Goal: Information Seeking & Learning: Learn about a topic

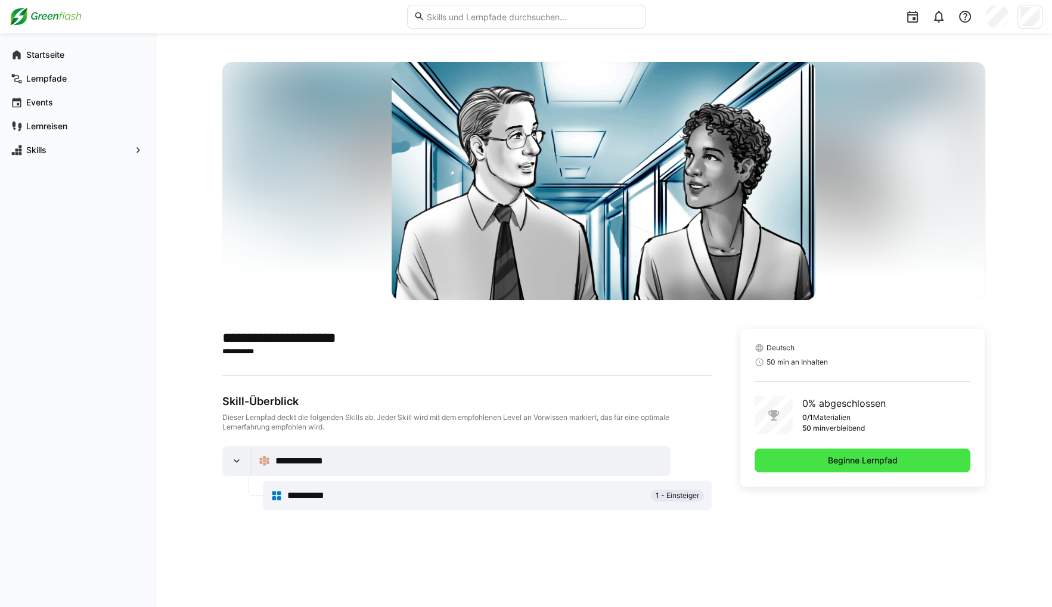
click at [813, 465] on span "Beginne Lernpfad" at bounding box center [862, 461] width 216 height 24
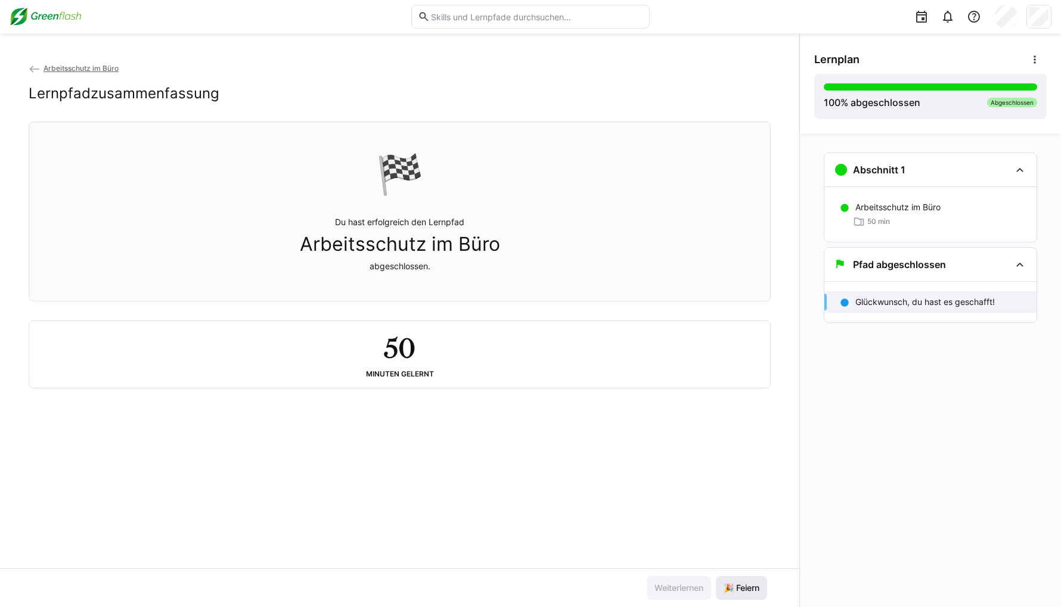
click at [722, 583] on span "🎉 Feiern" at bounding box center [741, 588] width 39 height 12
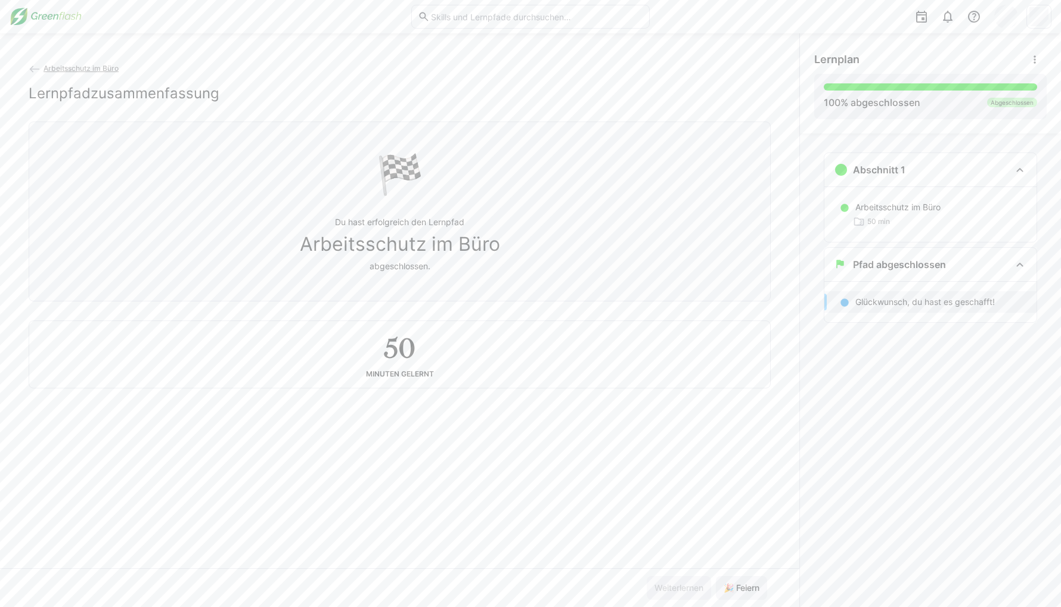
click at [81, 70] on span "Arbeitsschutz im Büro" at bounding box center [81, 68] width 75 height 9
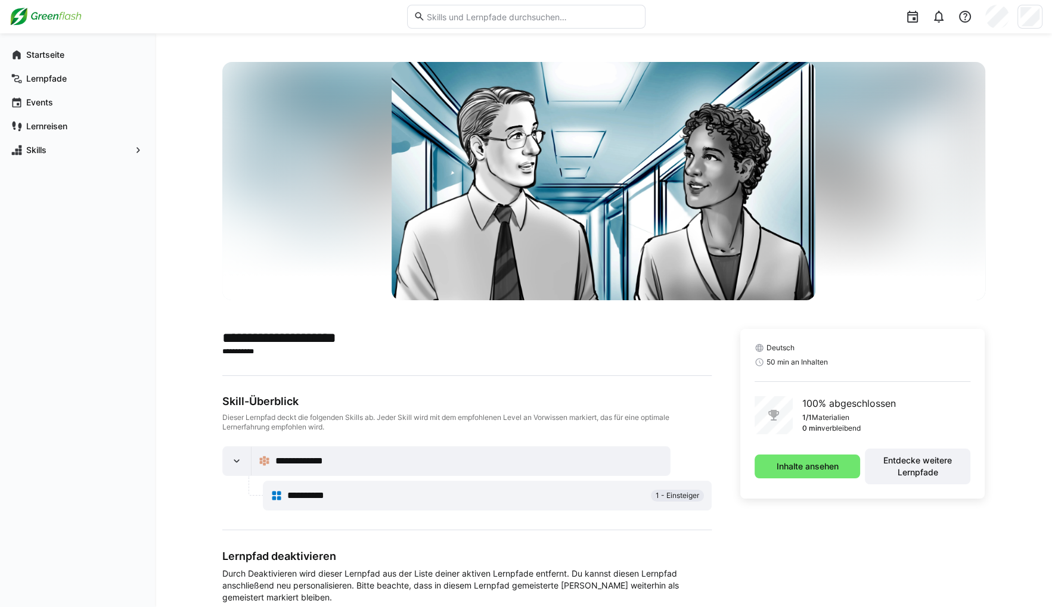
click at [559, 444] on div "**********" at bounding box center [466, 453] width 489 height 116
click at [70, 54] on span "Startseite" at bounding box center [84, 55] width 120 height 12
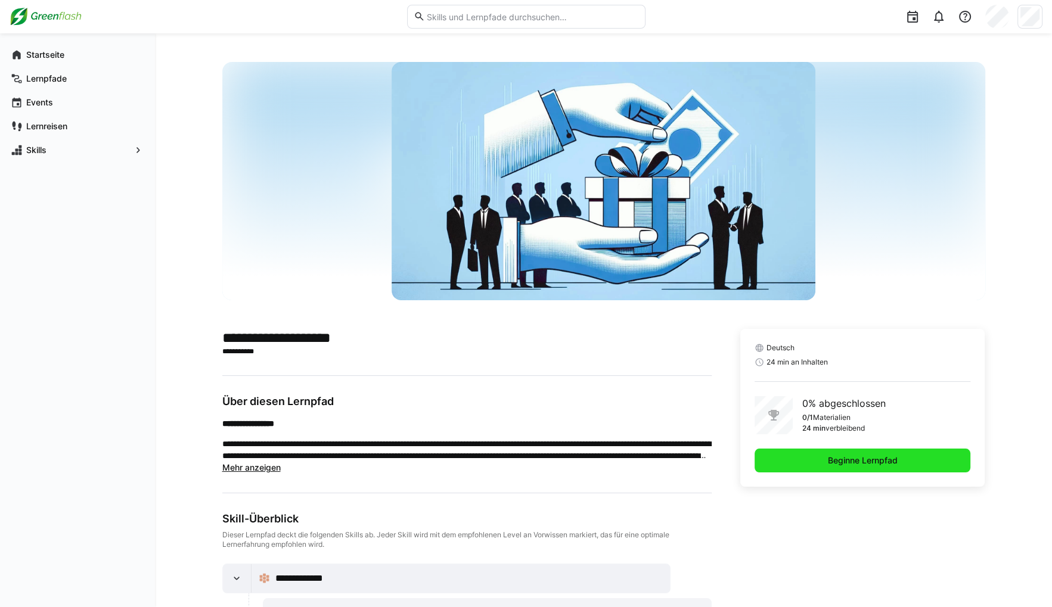
click at [881, 464] on span "Beginne Lernpfad" at bounding box center [862, 461] width 73 height 12
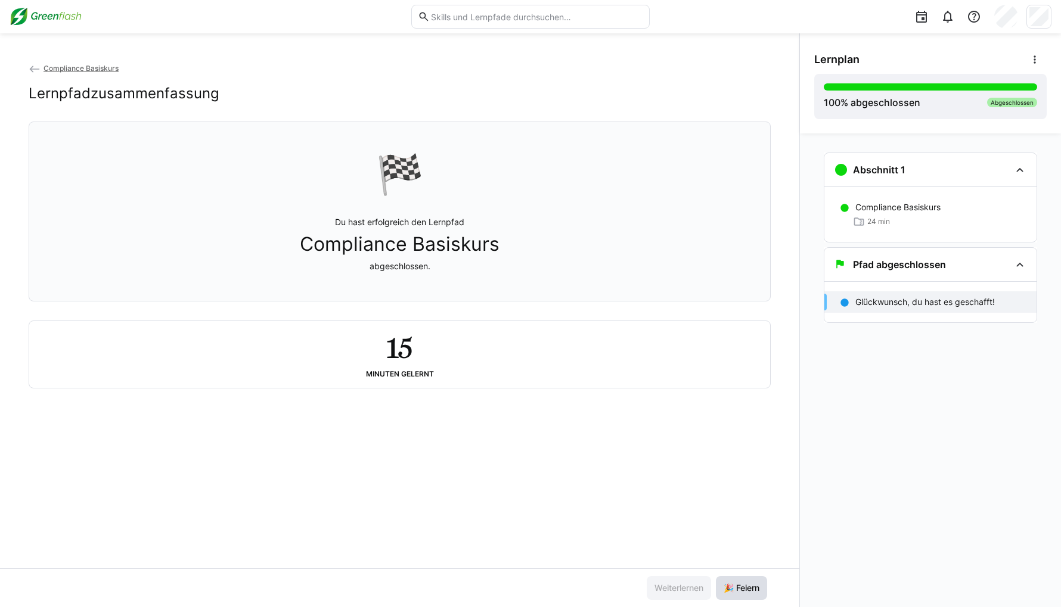
click at [739, 592] on span "🎉 Feiern" at bounding box center [741, 588] width 39 height 12
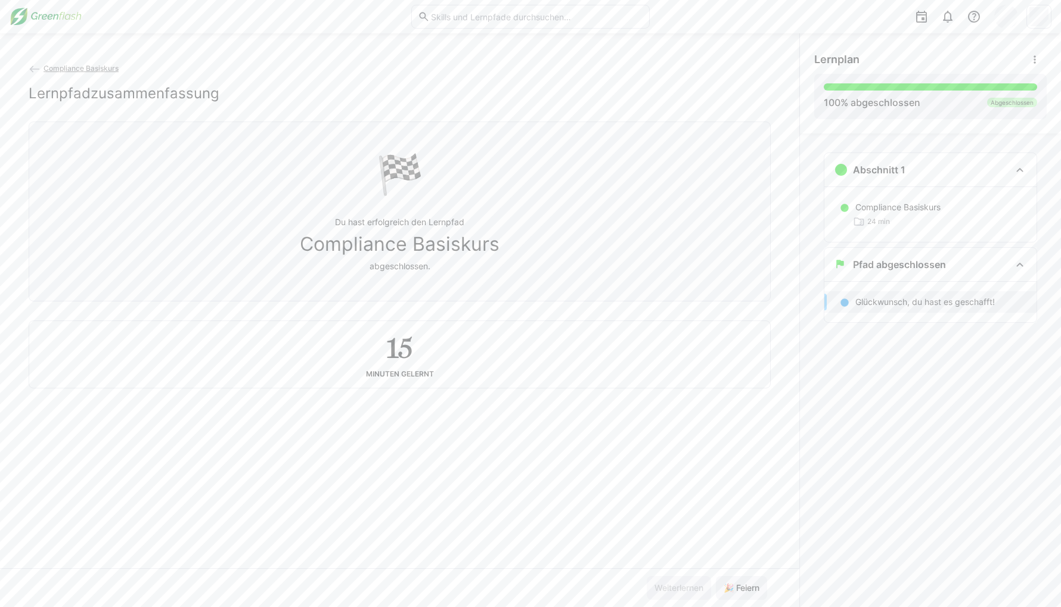
click at [112, 70] on span "Compliance Basiskurs" at bounding box center [81, 68] width 75 height 9
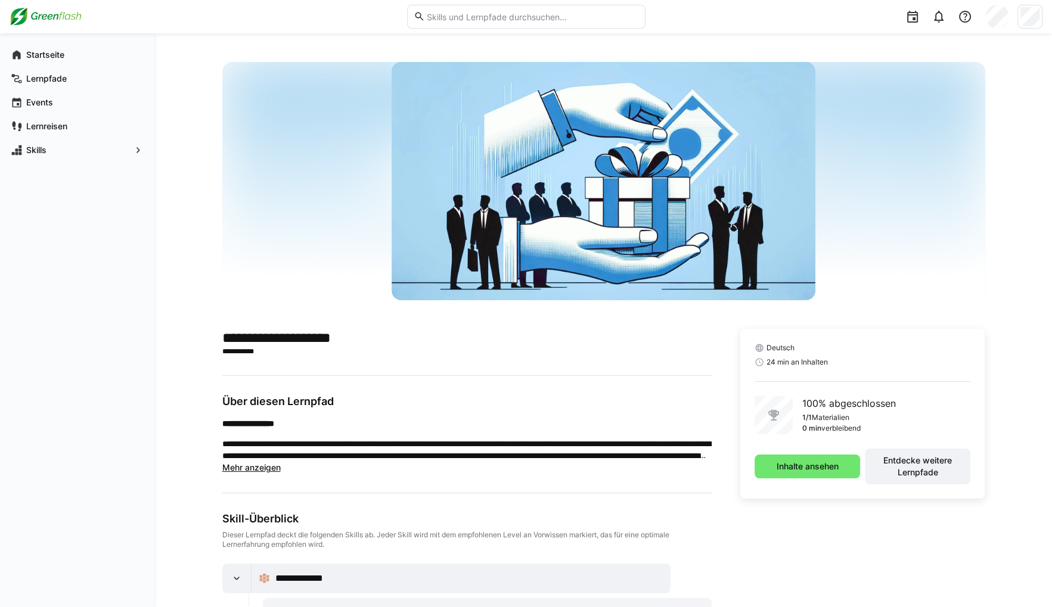
click at [595, 319] on div "**********" at bounding box center [603, 415] width 763 height 707
click at [0, 0] on app-navigation-label "Startseite" at bounding box center [0, 0] width 0 height 0
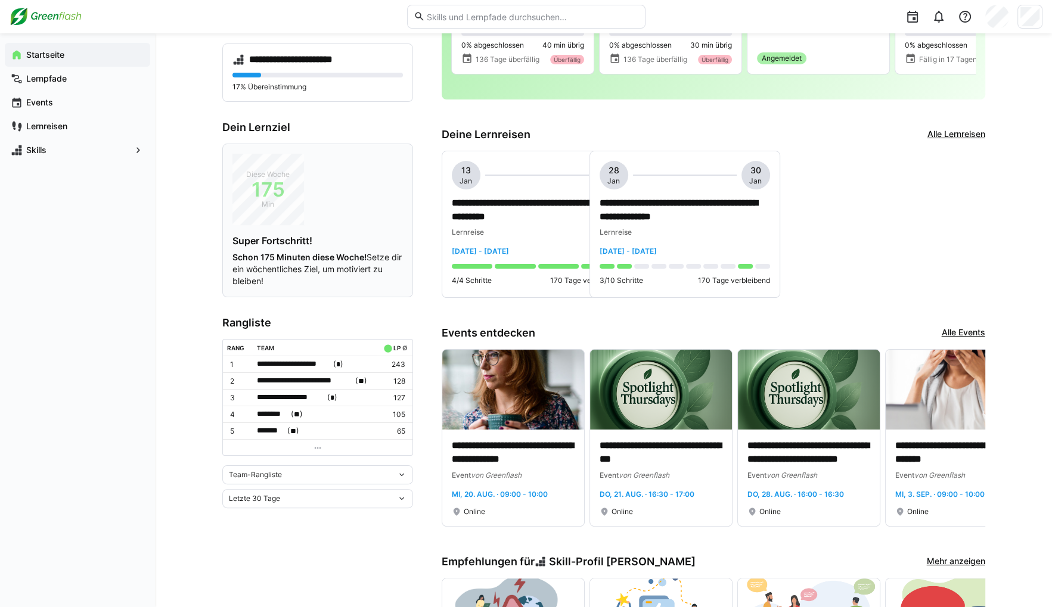
scroll to position [179, 0]
click at [328, 361] on span "**********" at bounding box center [294, 364] width 74 height 12
click at [239, 347] on div at bounding box center [526, 303] width 1052 height 607
click at [284, 478] on div "Team-Rangliste" at bounding box center [317, 474] width 191 height 19
click at [291, 518] on div "Individuelle Rangliste" at bounding box center [317, 514] width 176 height 10
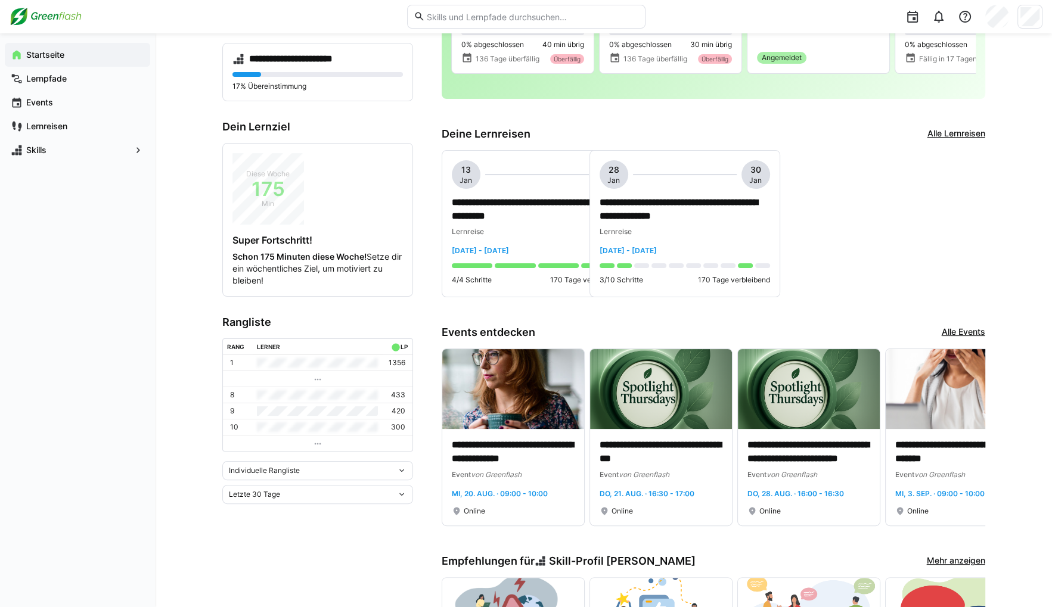
click at [318, 469] on div "Individuelle Rangliste" at bounding box center [313, 471] width 168 height 8
click at [296, 495] on div "Team-Rangliste" at bounding box center [317, 495] width 176 height 10
click at [322, 470] on div "Team-Rangliste" at bounding box center [313, 474] width 168 height 8
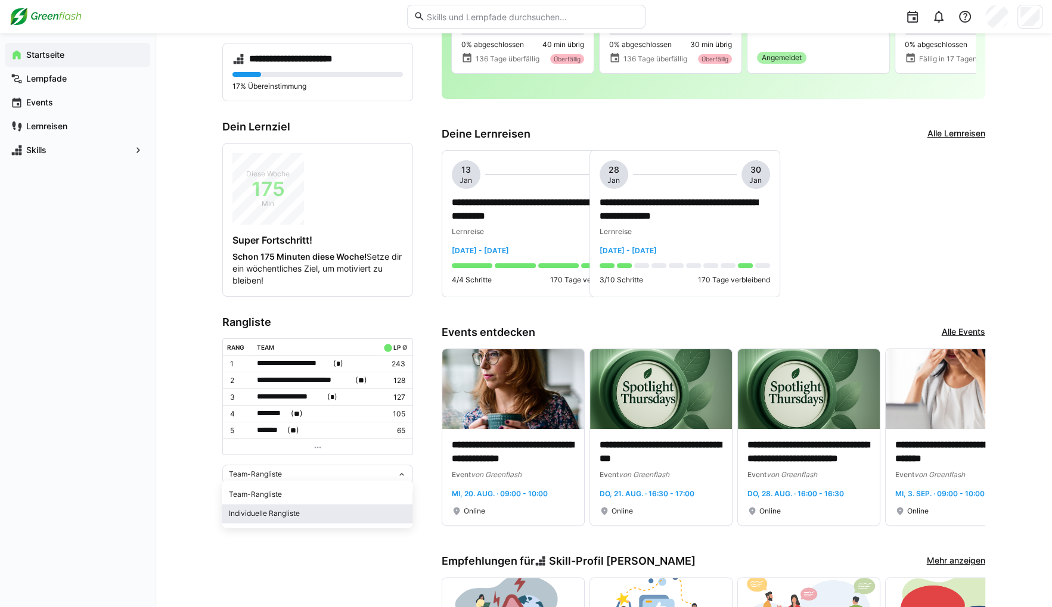
click at [306, 515] on div "Individuelle Rangliste" at bounding box center [317, 514] width 176 height 10
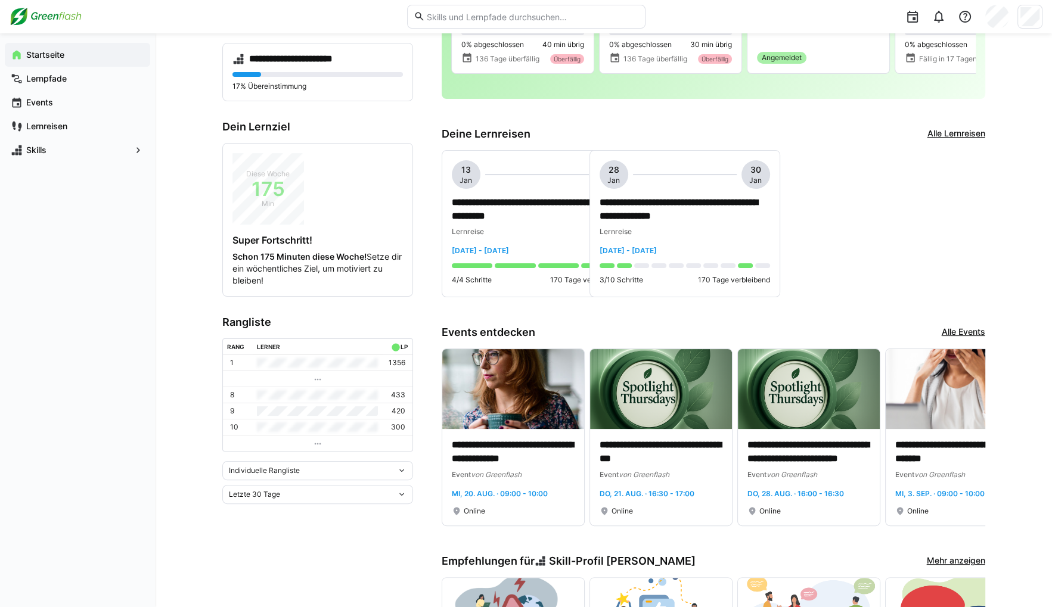
click at [307, 490] on div "Letzte 30 Tage" at bounding box center [313, 494] width 168 height 8
click at [308, 393] on div "Letzte 7 Tage" at bounding box center [317, 392] width 176 height 10
click at [322, 468] on div "Individuelle Rangliste" at bounding box center [313, 471] width 168 height 8
click at [307, 493] on div "Team-Rangliste" at bounding box center [317, 495] width 176 height 10
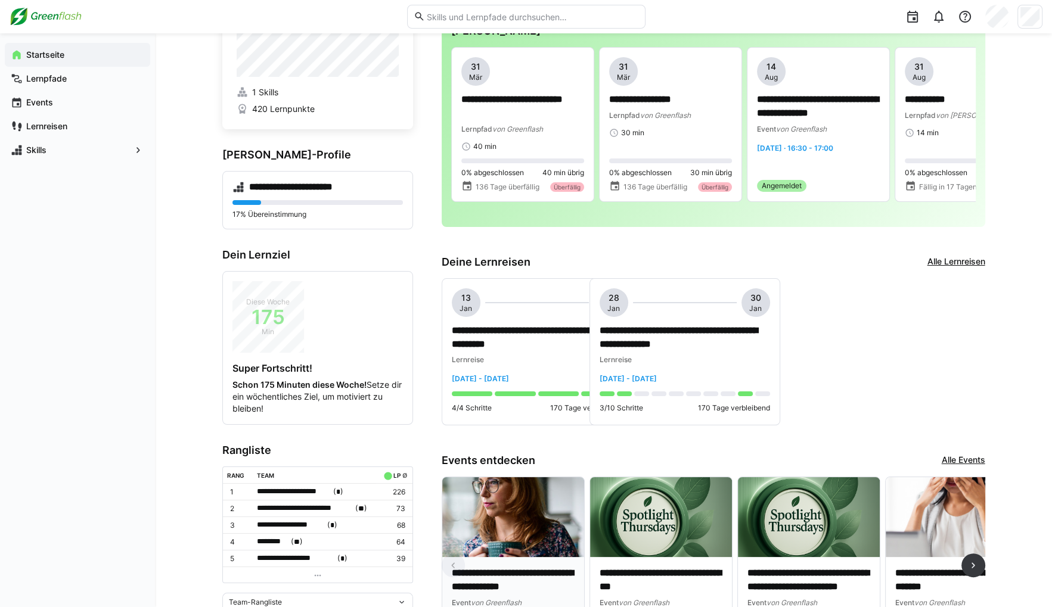
scroll to position [0, 0]
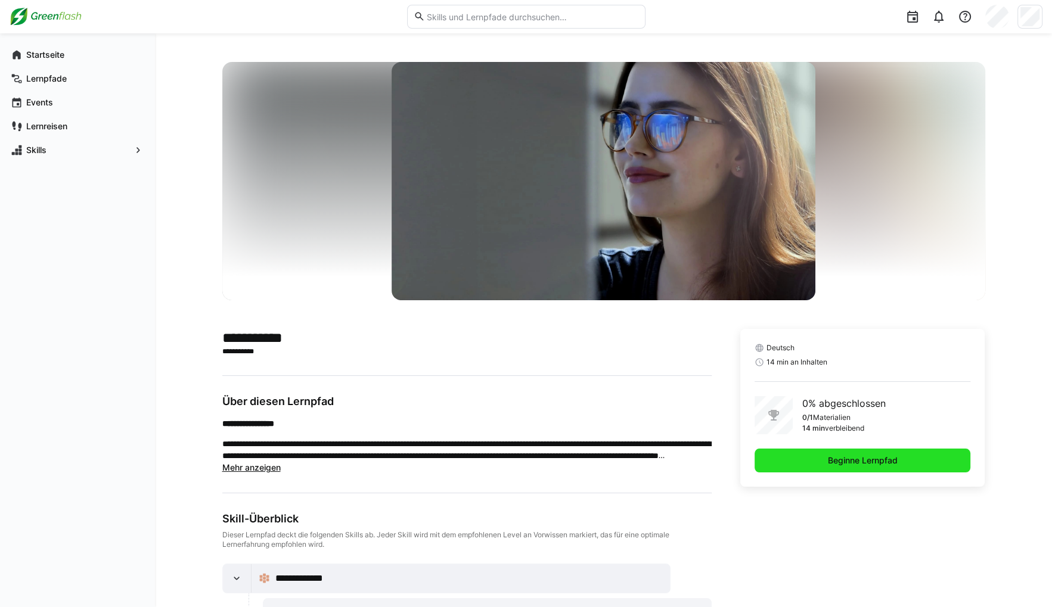
click at [928, 465] on span "Beginne Lernpfad" at bounding box center [862, 461] width 216 height 24
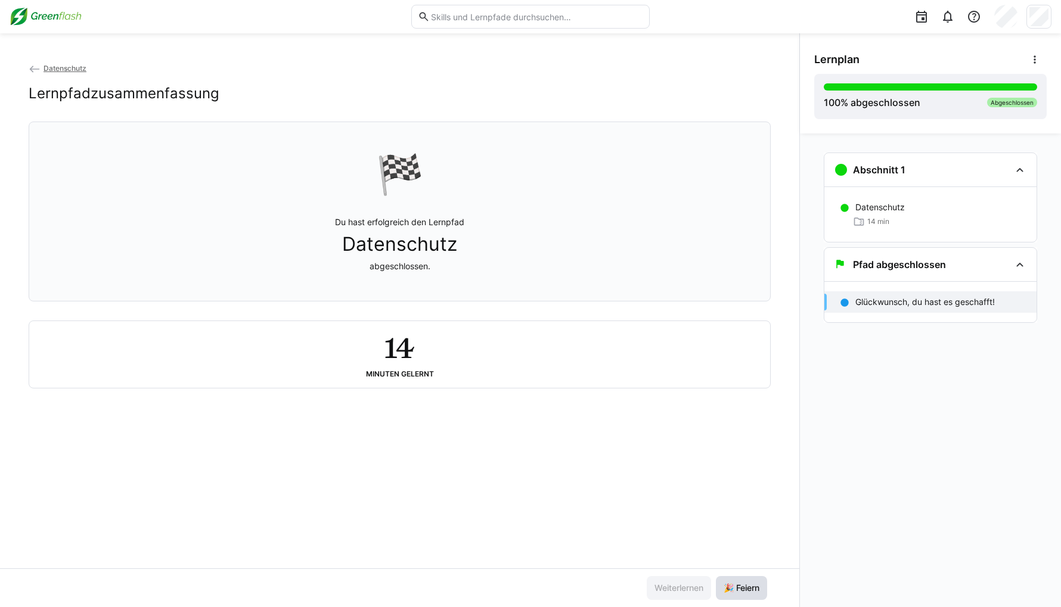
click at [725, 580] on span "🎉 Feiern" at bounding box center [741, 588] width 51 height 24
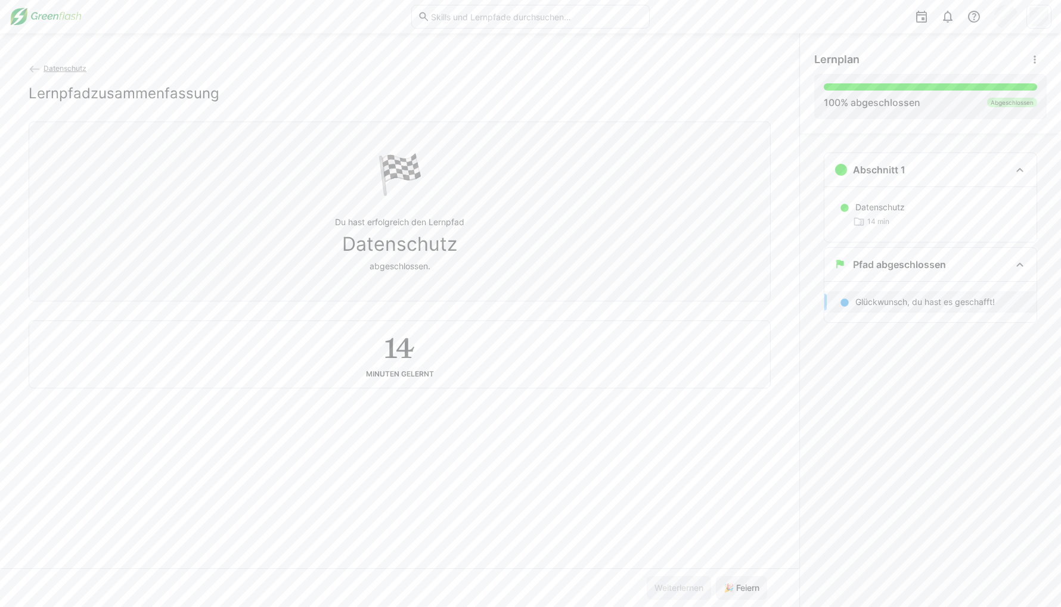
click at [69, 66] on span "Datenschutz" at bounding box center [65, 68] width 43 height 9
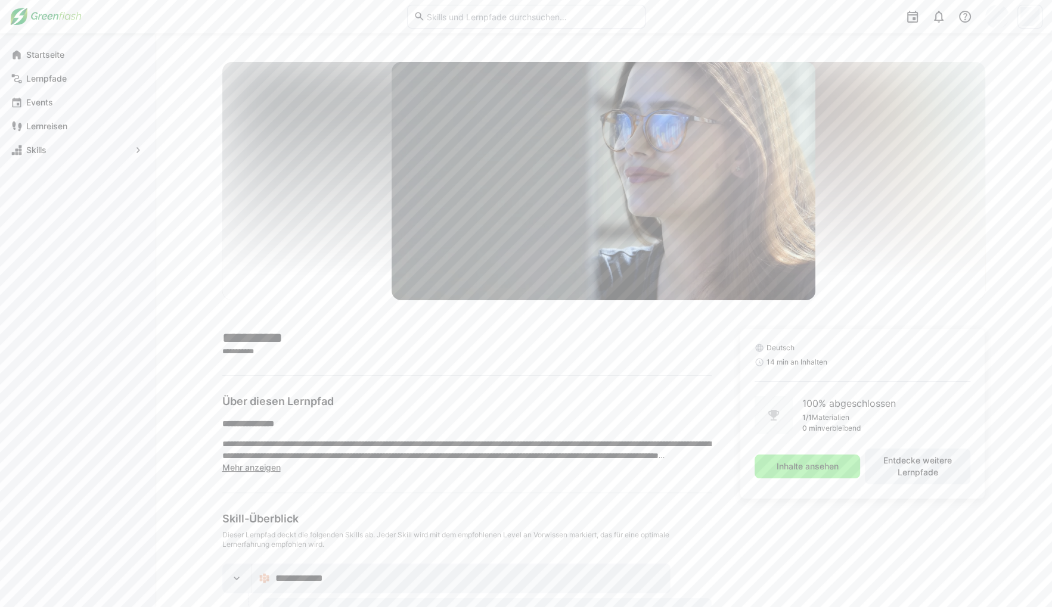
click at [543, 374] on main "**********" at bounding box center [466, 549] width 489 height 440
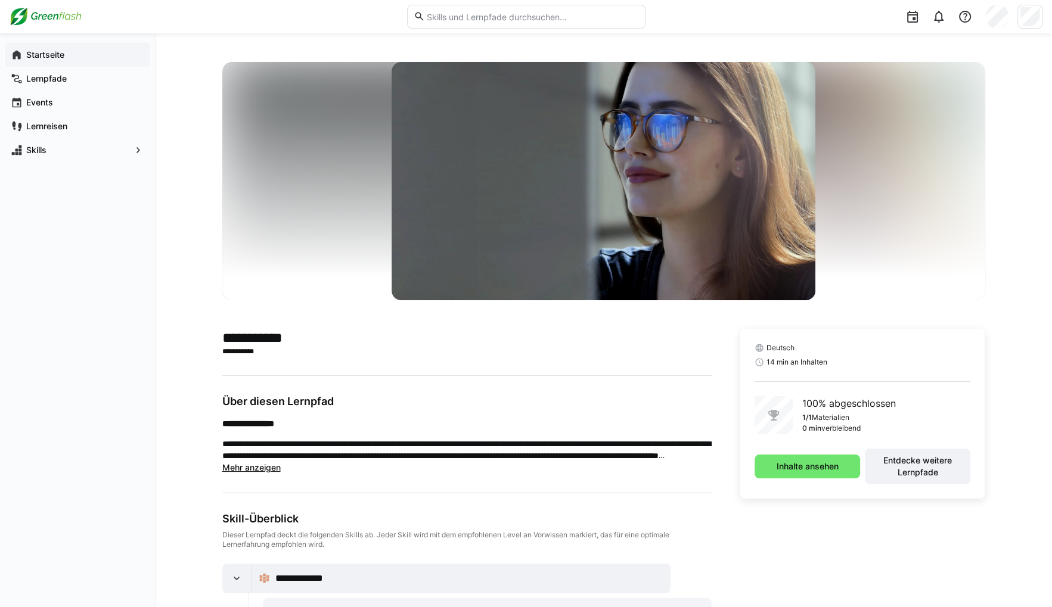
click at [88, 66] on div "Startseite" at bounding box center [77, 55] width 145 height 24
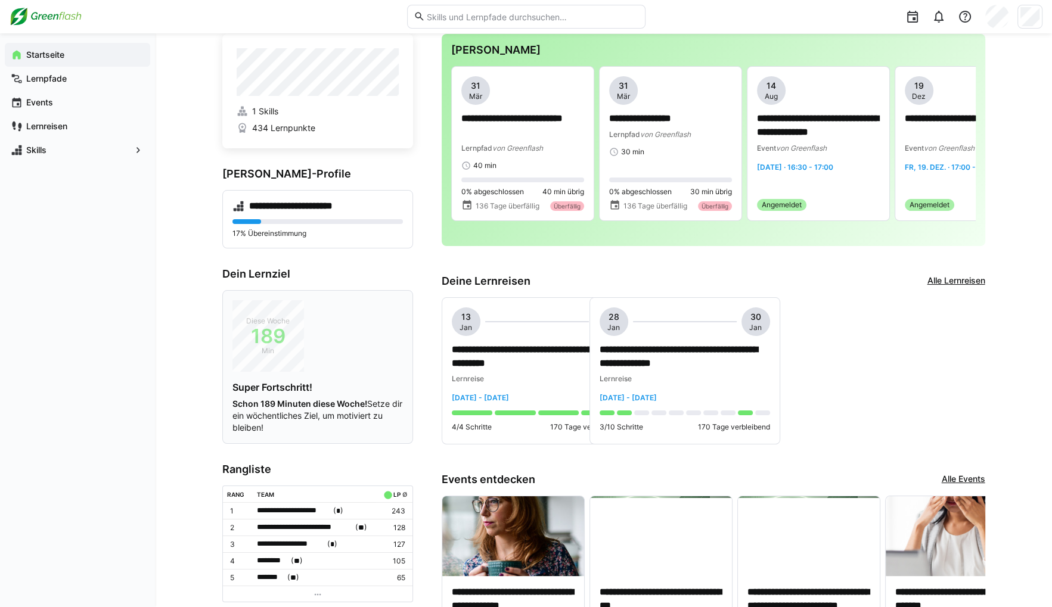
scroll to position [119, 0]
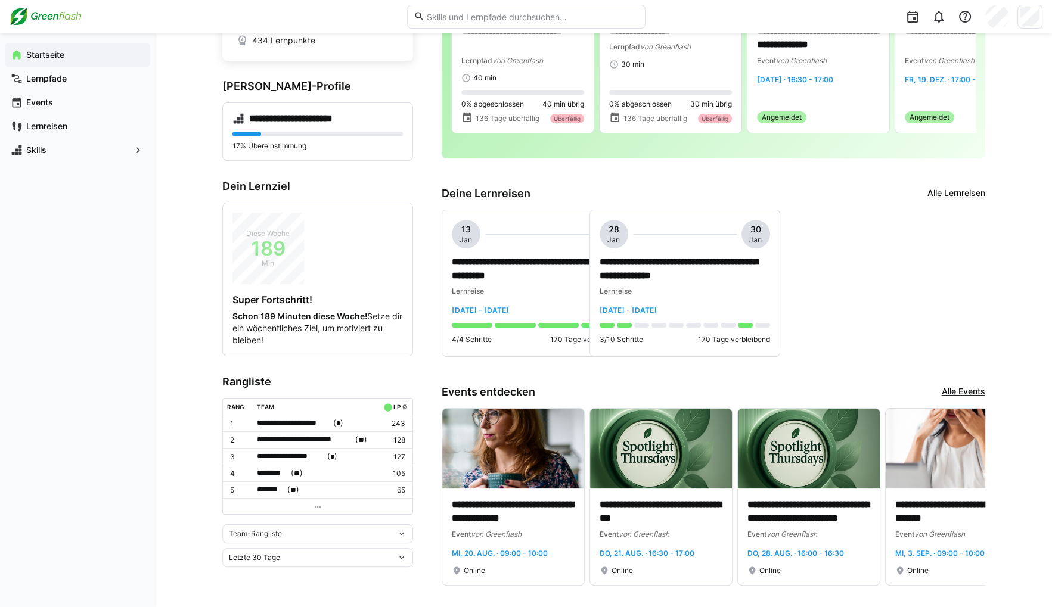
click at [257, 530] on span "Team-Rangliste" at bounding box center [255, 534] width 53 height 10
click at [284, 577] on div "Individuelle Rangliste" at bounding box center [317, 574] width 176 height 10
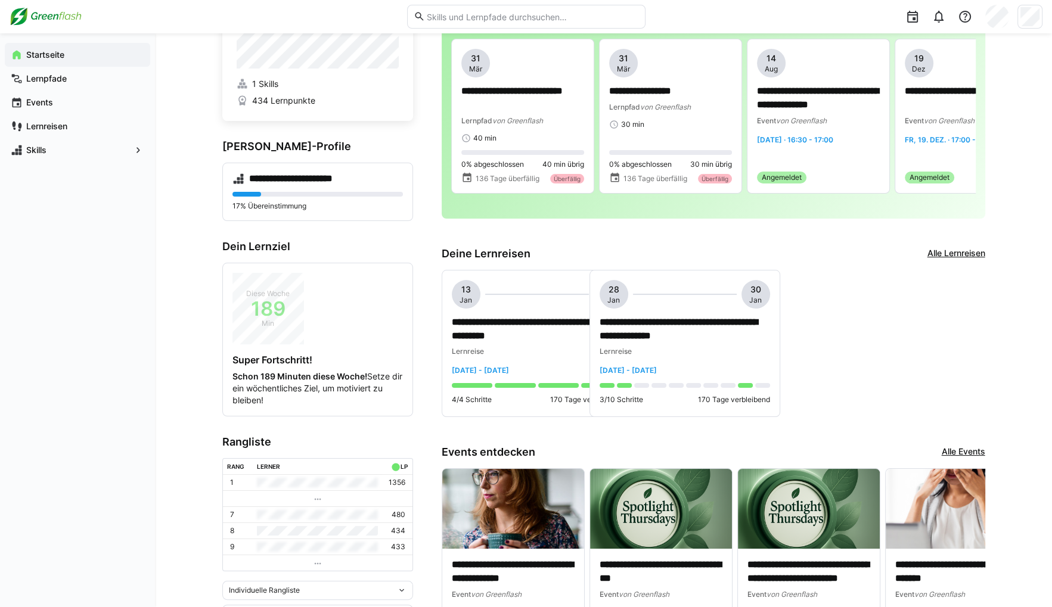
scroll to position [60, 0]
drag, startPoint x: 191, startPoint y: 452, endPoint x: 199, endPoint y: 447, distance: 9.4
drag, startPoint x: 199, startPoint y: 447, endPoint x: 893, endPoint y: 390, distance: 696.6
click at [908, 390] on div "**********" at bounding box center [713, 343] width 543 height 148
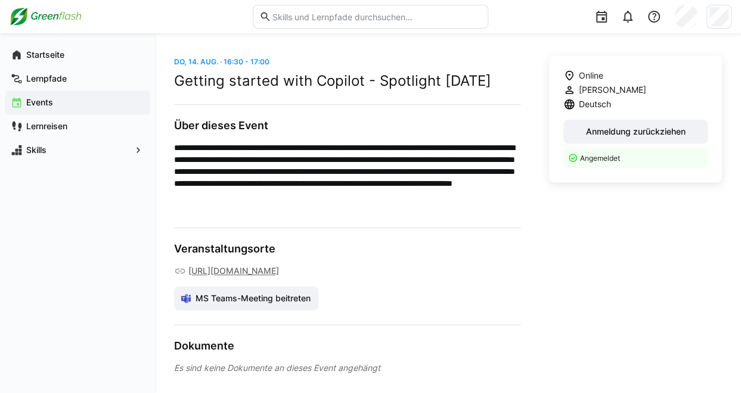
scroll to position [333, 0]
click at [279, 265] on link "[URL][DOMAIN_NAME]" at bounding box center [233, 271] width 91 height 12
